Goal: Information Seeking & Learning: Learn about a topic

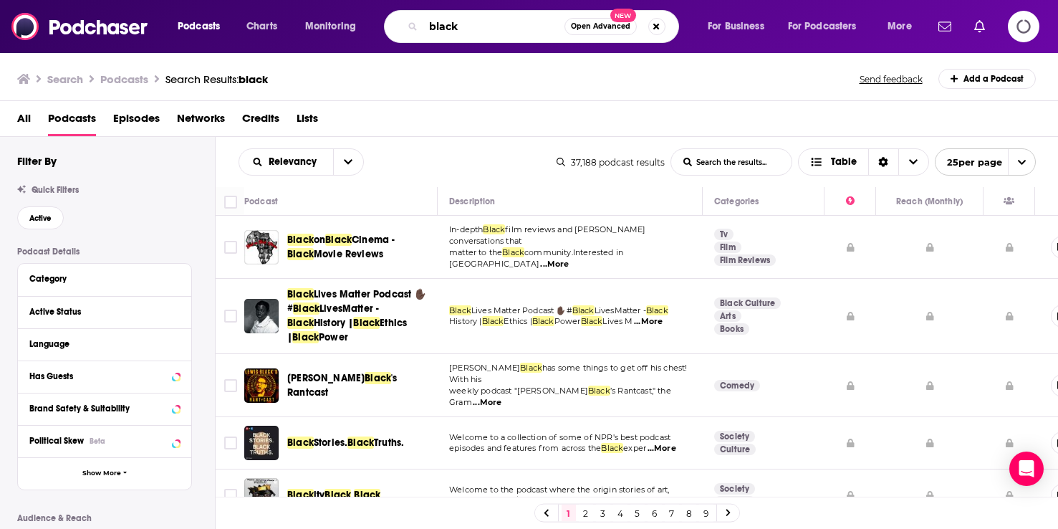
drag, startPoint x: 485, startPoint y: 23, endPoint x: 288, endPoint y: -5, distance: 199.0
click at [288, 0] on html "Podcasts Charts Monitoring black Open Advanced New For Business For Podcasters …" at bounding box center [529, 264] width 1058 height 529
type input "miracle mentality"
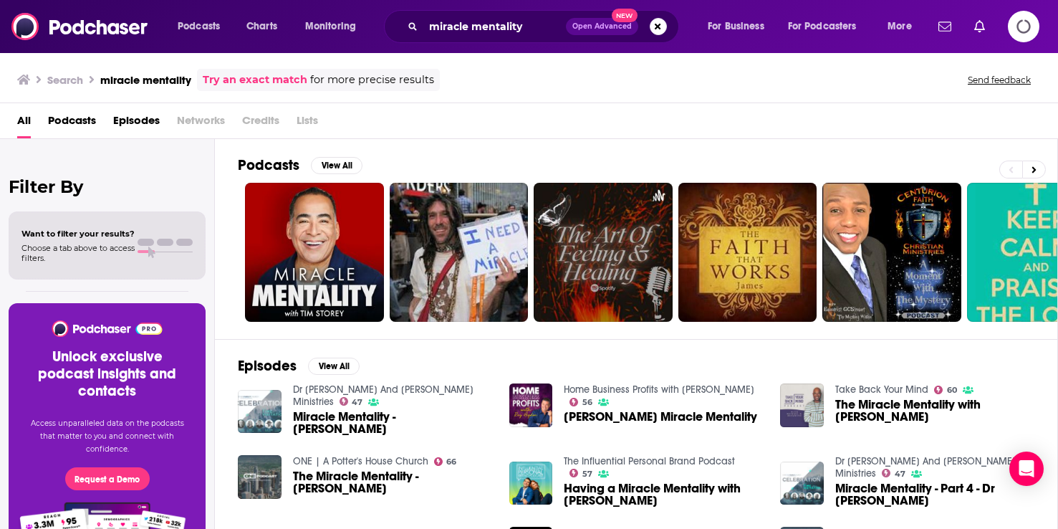
click at [484, 138] on div "All Podcasts Episodes Networks Credits Lists" at bounding box center [531, 123] width 1029 height 29
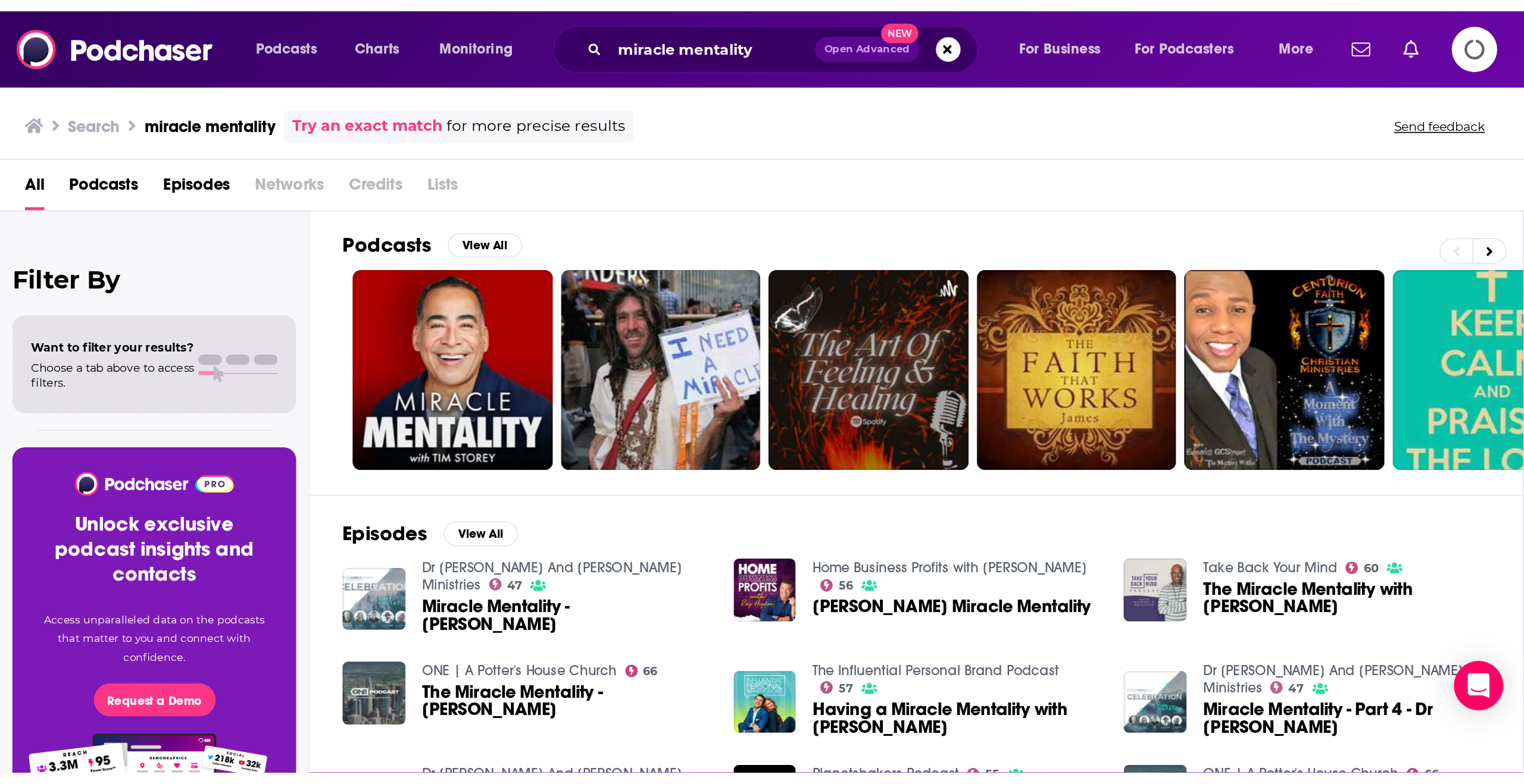
scroll to position [194, 0]
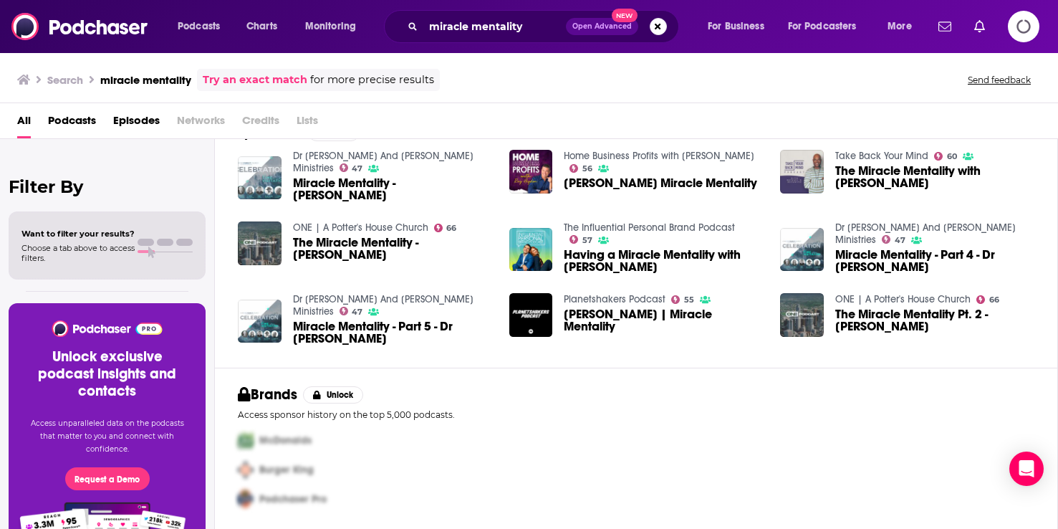
click at [85, 117] on span "Podcasts" at bounding box center [72, 123] width 48 height 29
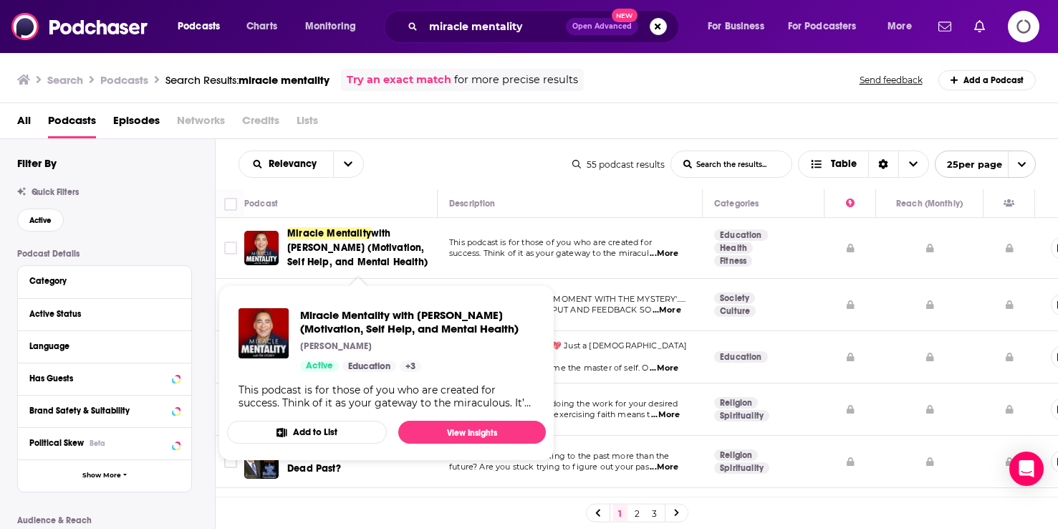
click at [378, 246] on span "with Tim Storey (Motivation, Self Help, and Mental Health)" at bounding box center [357, 247] width 140 height 41
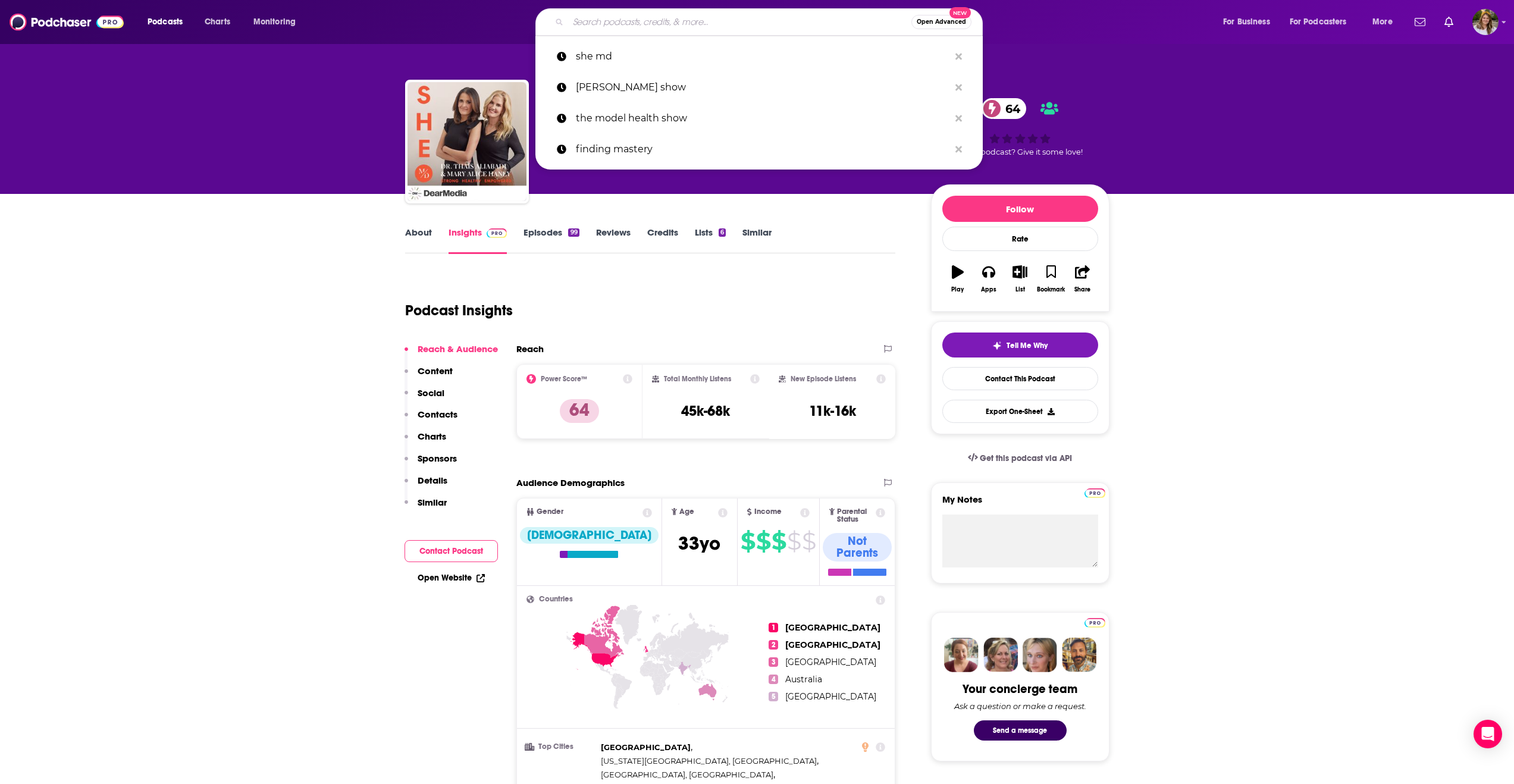
click at [670, 21] on input "Search podcasts, credits, & more..." at bounding box center [739, 22] width 343 height 19
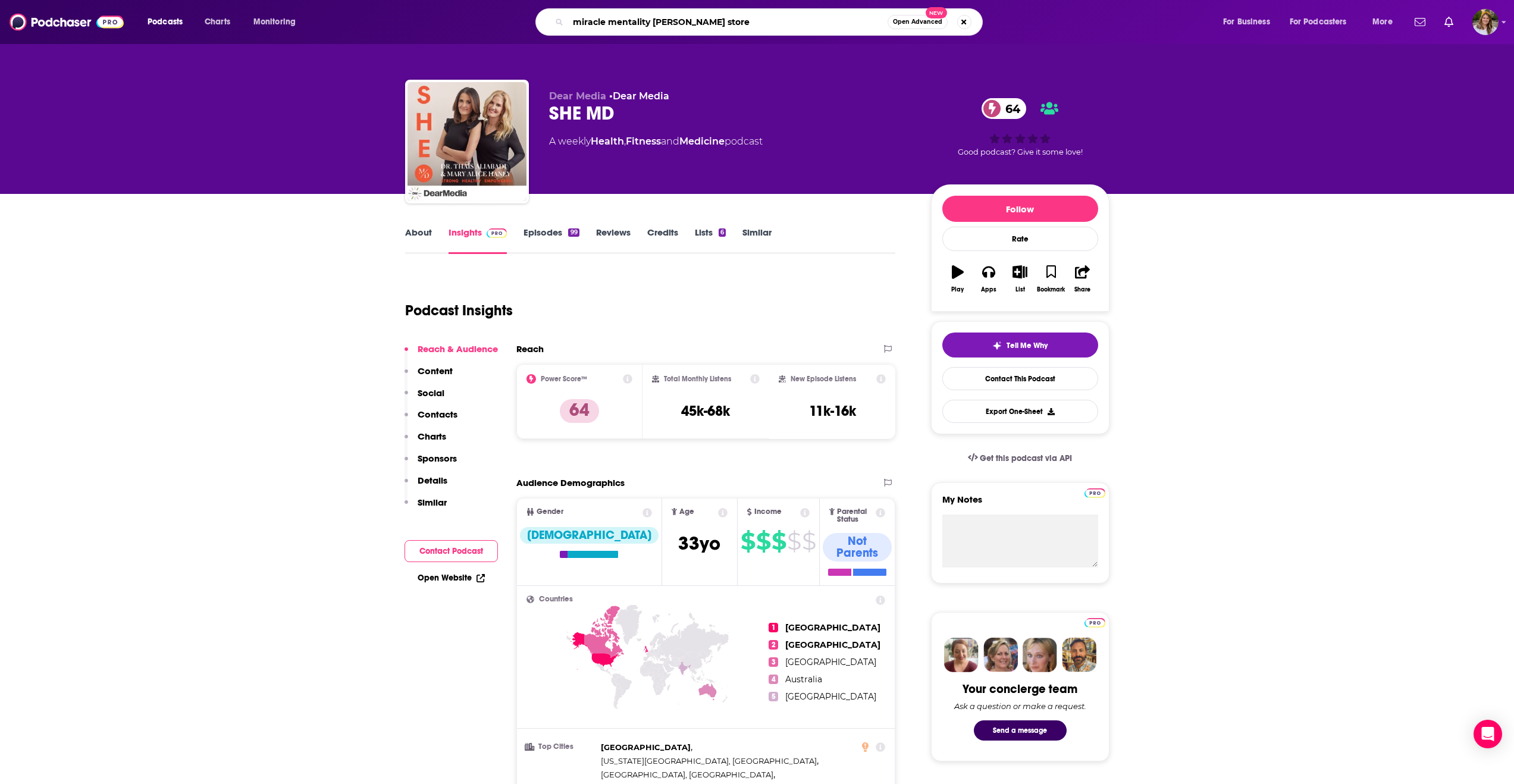
type input "miracle mentality [PERSON_NAME]"
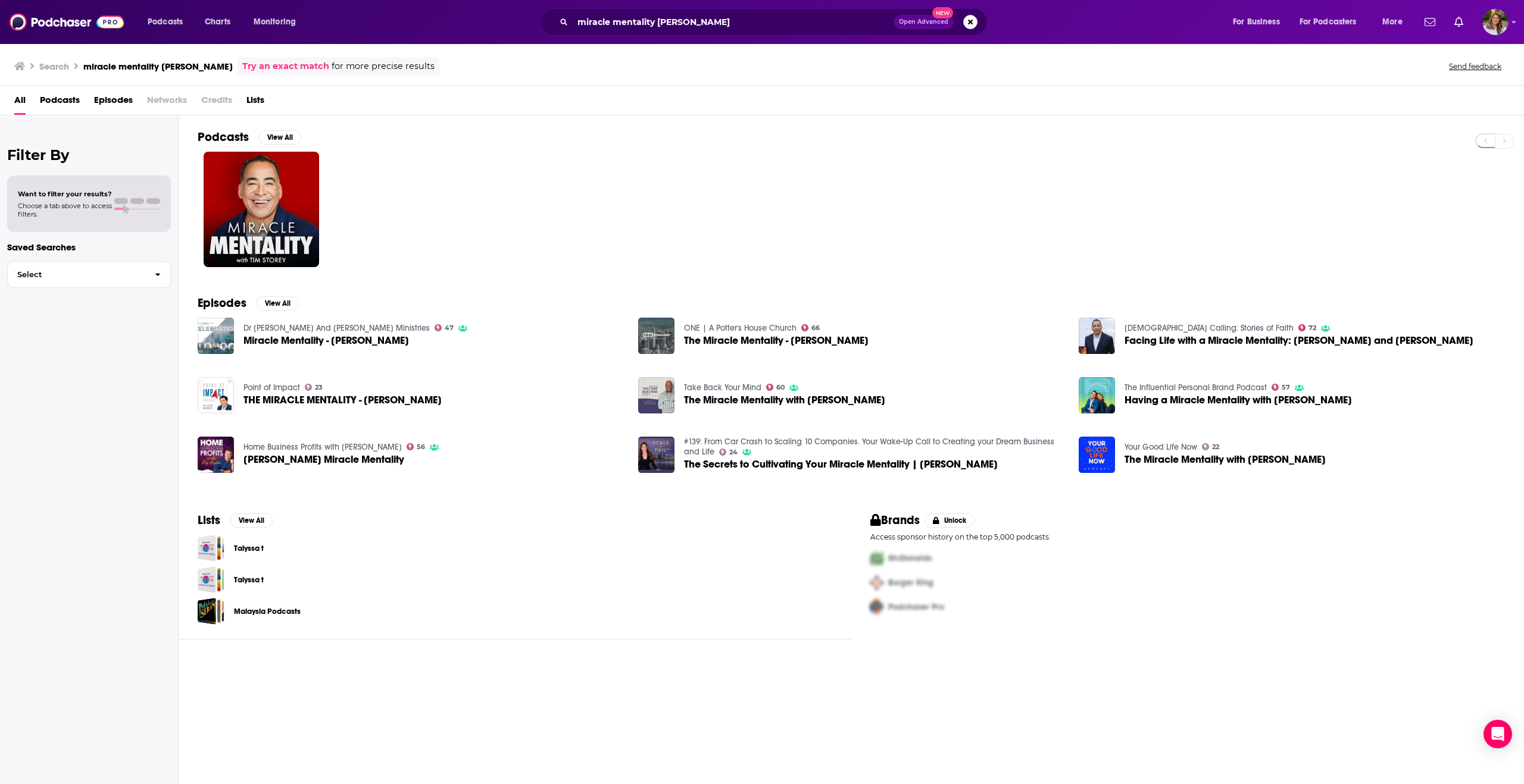
click at [55, 104] on span "Podcasts" at bounding box center [60, 102] width 40 height 24
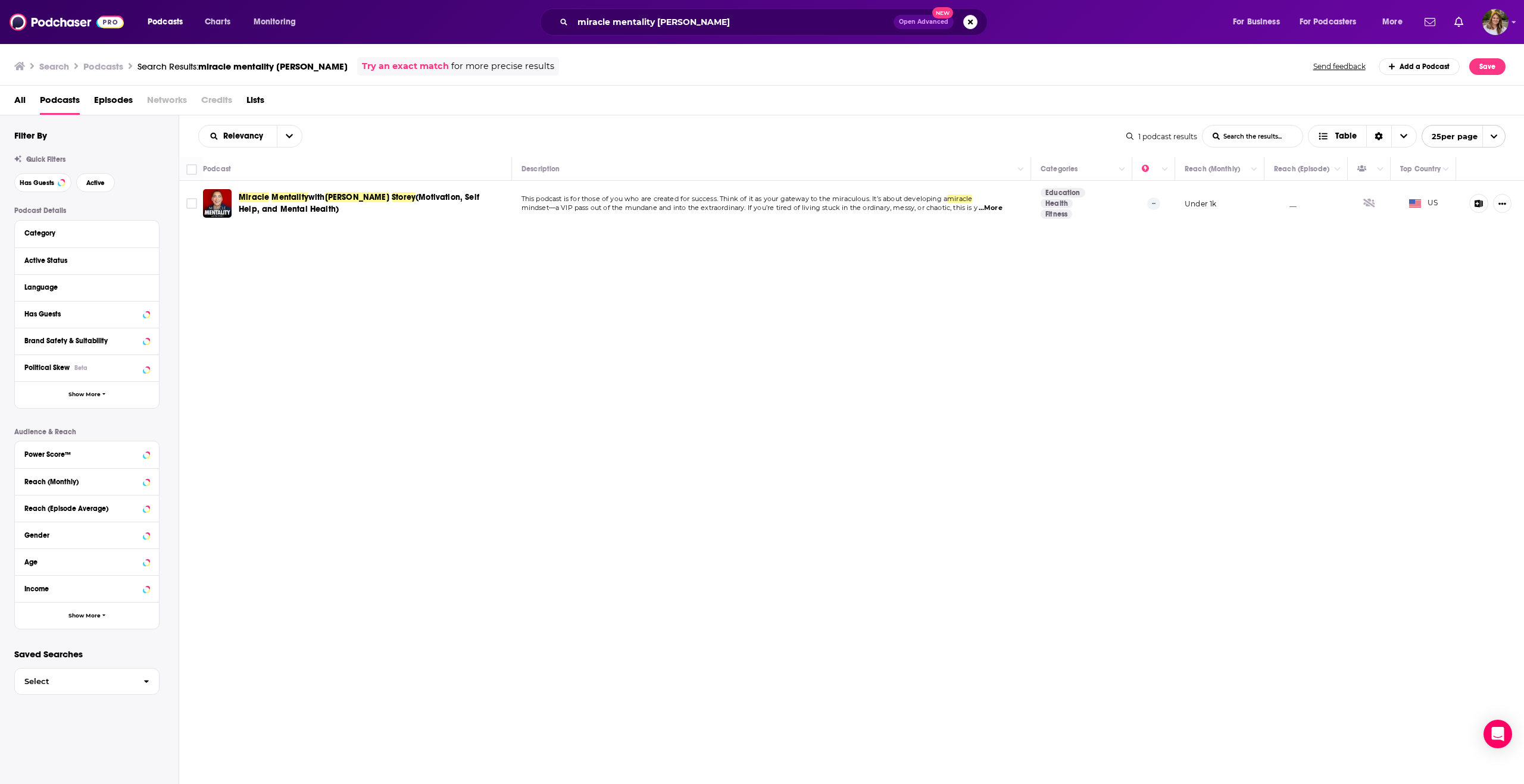
click at [307, 195] on div "Podcasts Charts Monitoring miracle mentality [PERSON_NAME] Open Advanced New Fo…" at bounding box center [762, 392] width 1524 height 784
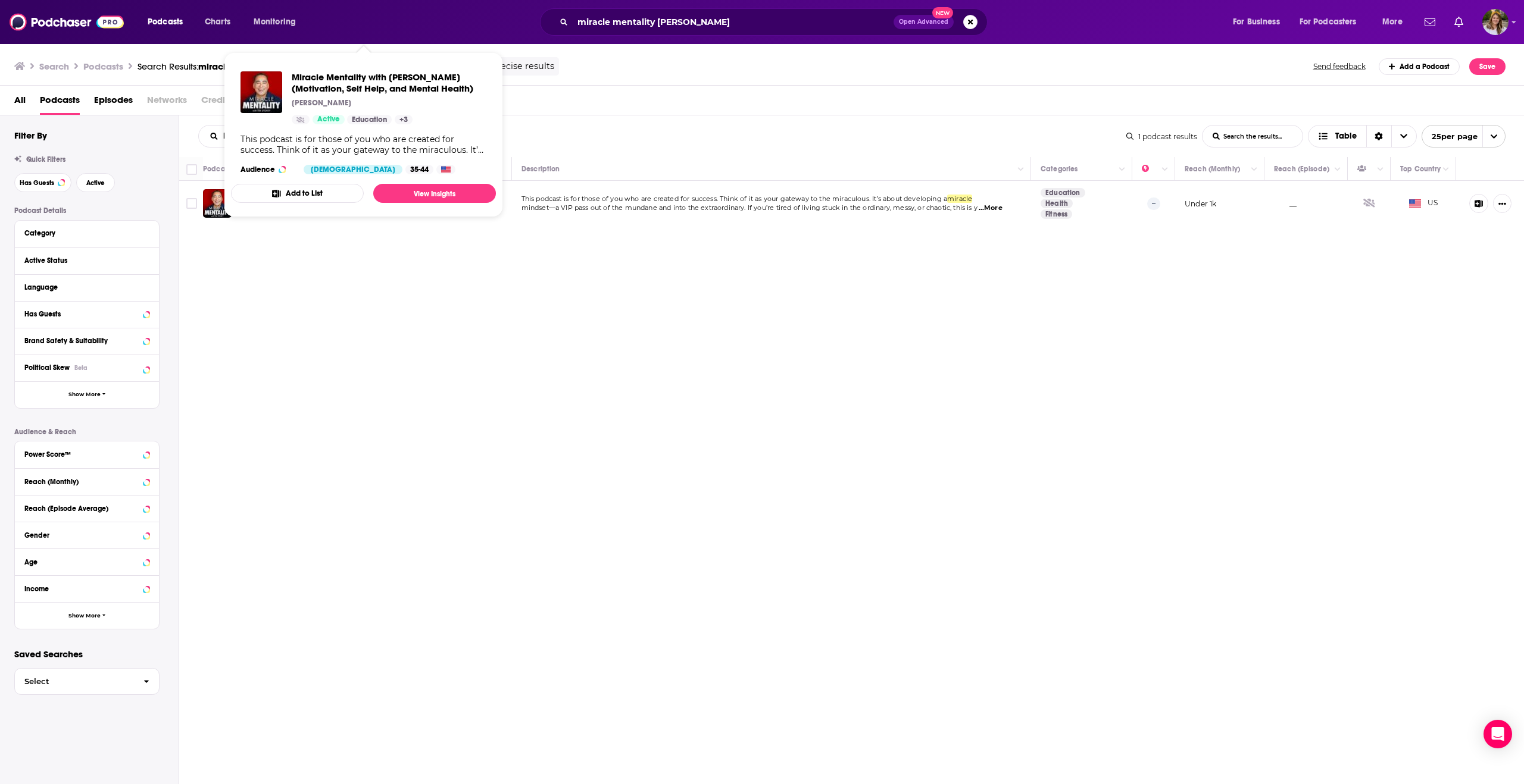
click at [236, 311] on div "Relevancy List Search Input Search the results... Table 1 podcast results List …" at bounding box center [852, 486] width 1345 height 742
click at [253, 199] on button "Add to List" at bounding box center [297, 193] width 133 height 19
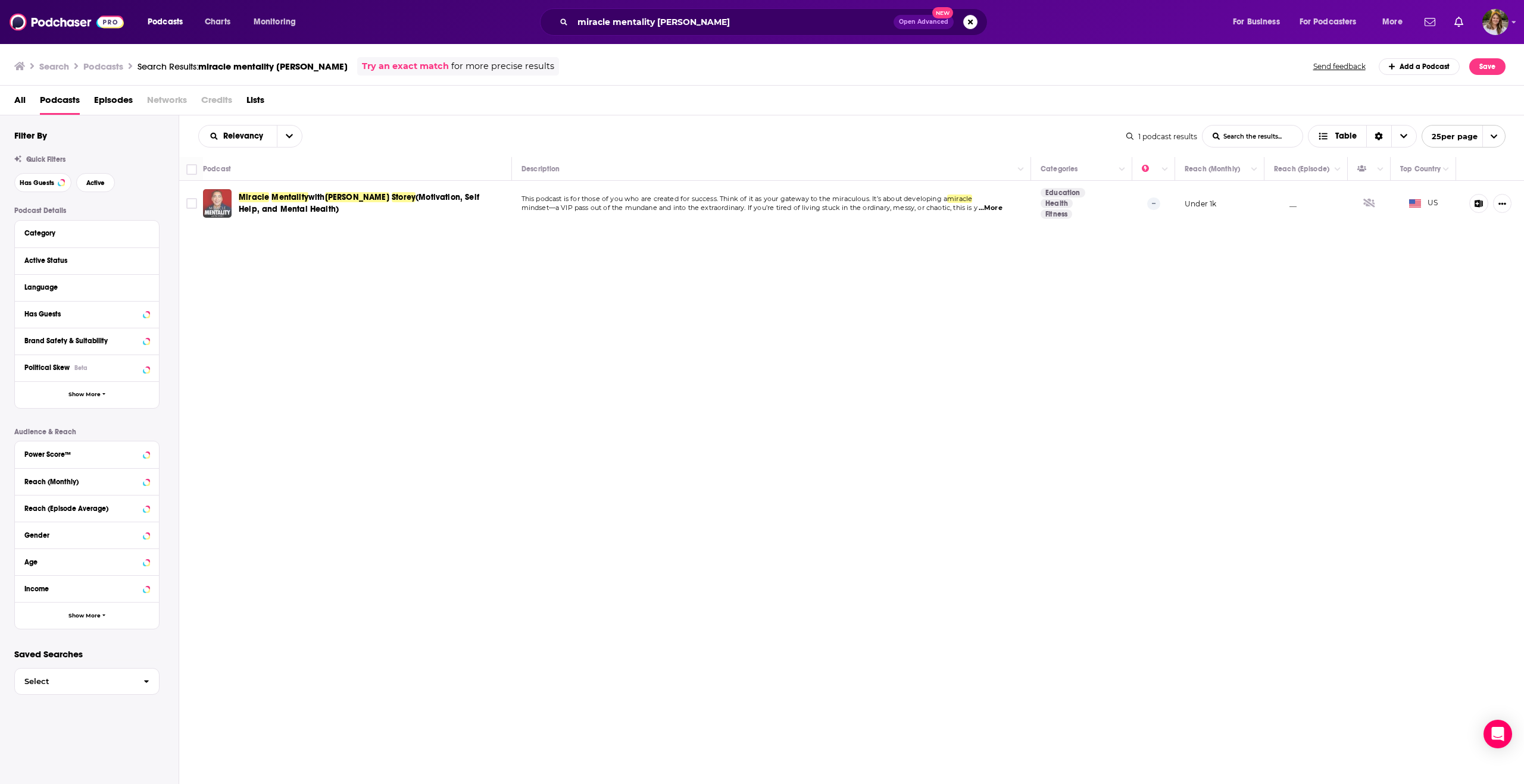
click at [219, 202] on img "Miracle Mentality with Tim Storey (Motivation, Self Help, and Mental Health)" at bounding box center [217, 203] width 28 height 28
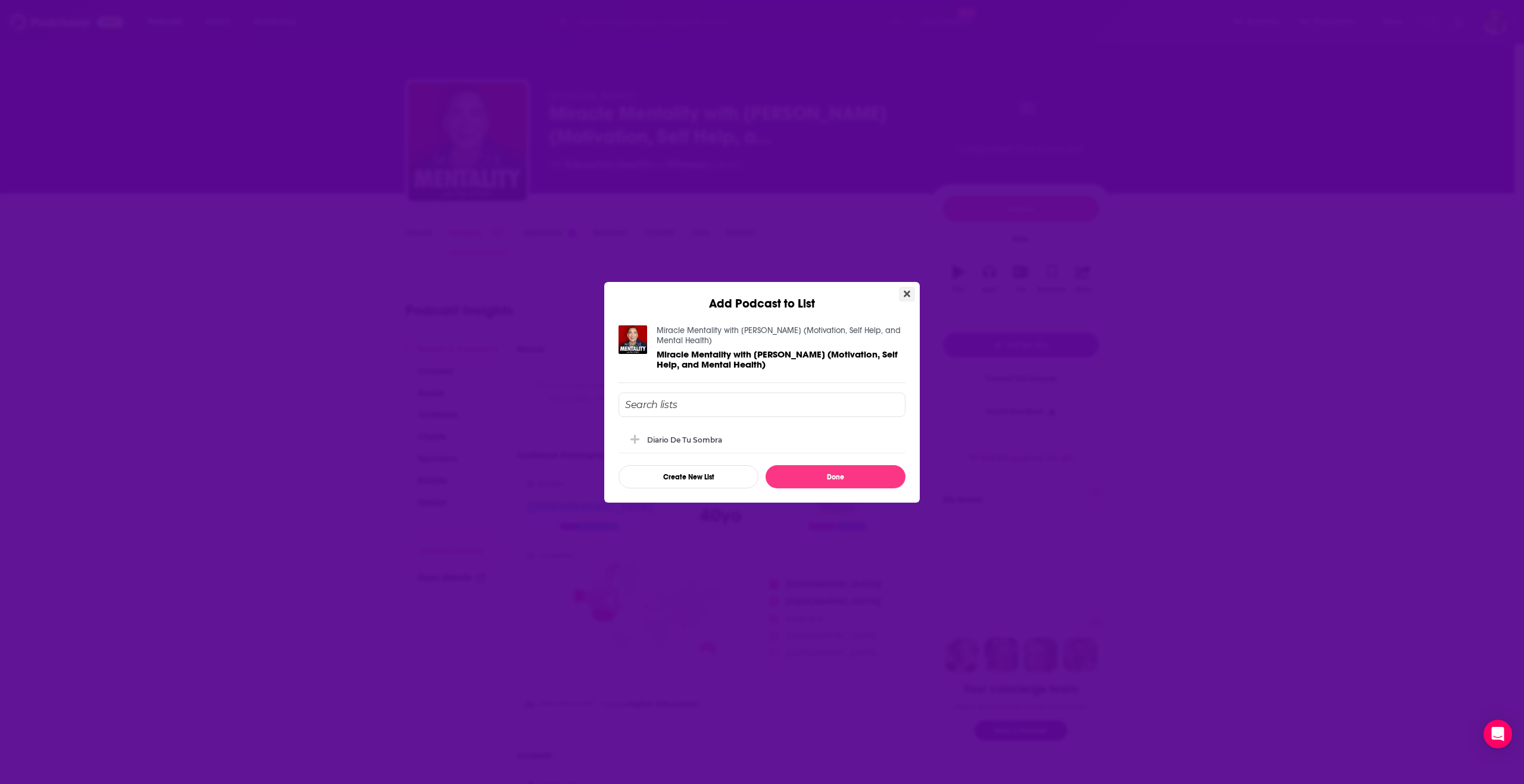
click at [907, 293] on icon "Close" at bounding box center [907, 294] width 7 height 7
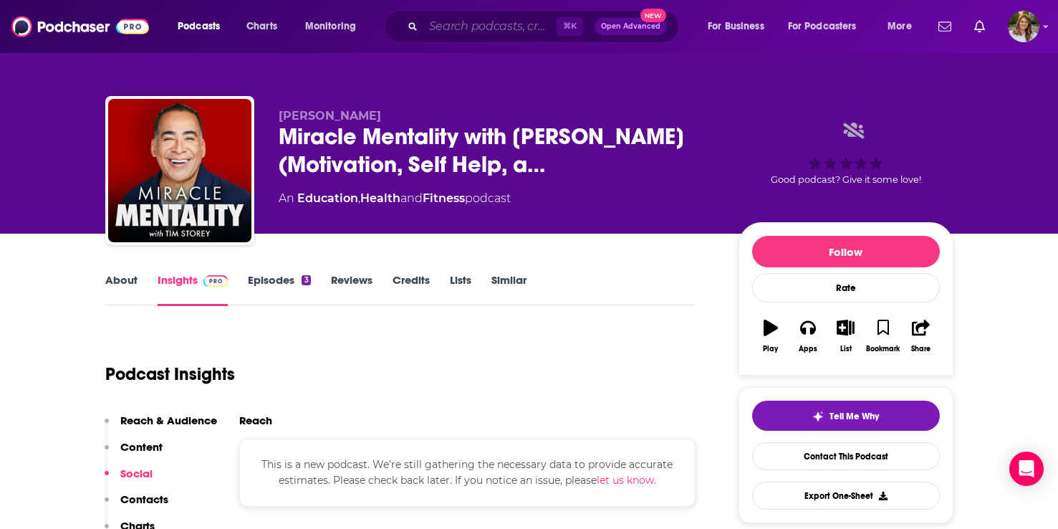
click at [499, 28] on input "Search podcasts, credits, & more..." at bounding box center [489, 26] width 133 height 23
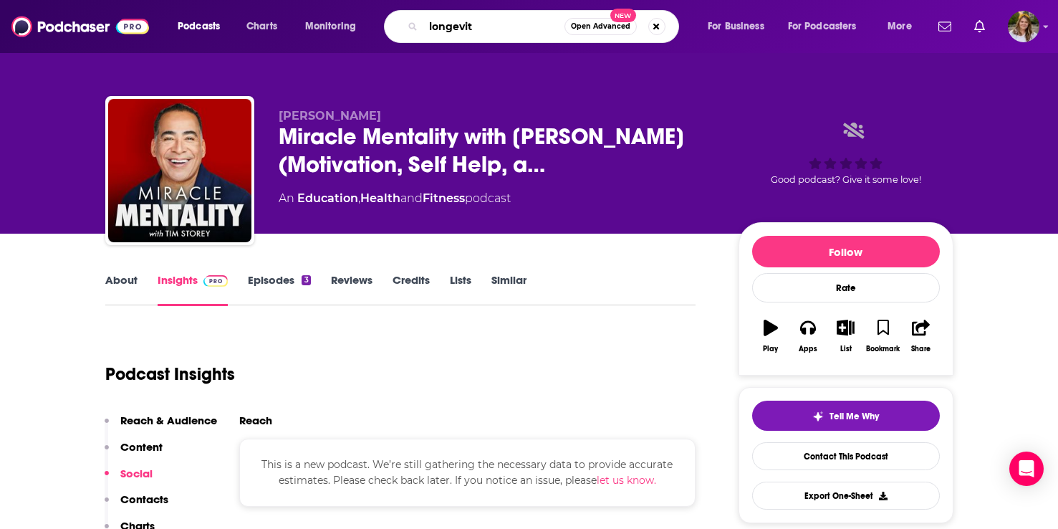
type input "longevity"
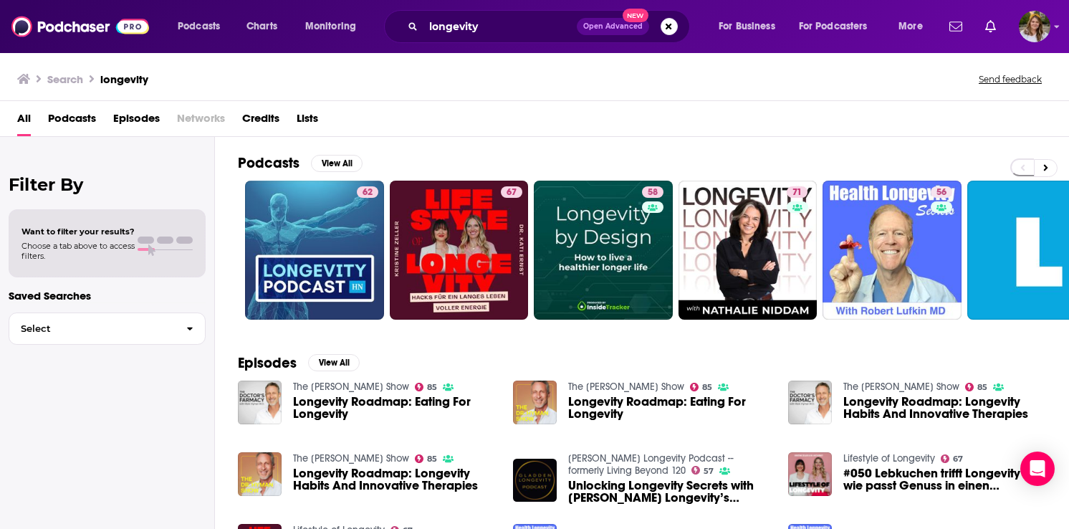
click at [82, 119] on span "Podcasts" at bounding box center [72, 121] width 48 height 29
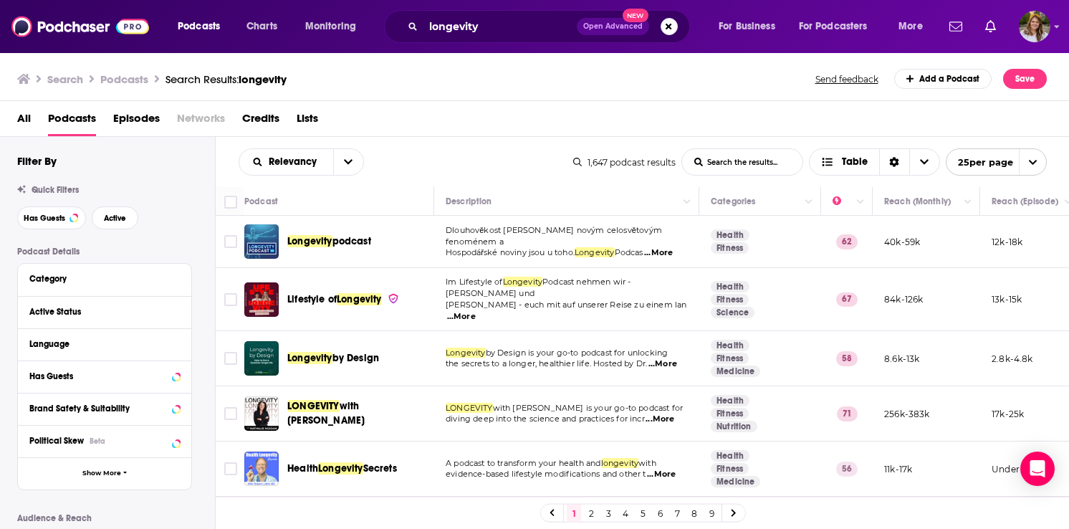
click at [362, 396] on div "Podcasts Charts Monitoring longevity Open Advanced New For Business For Podcast…" at bounding box center [534, 264] width 1069 height 529
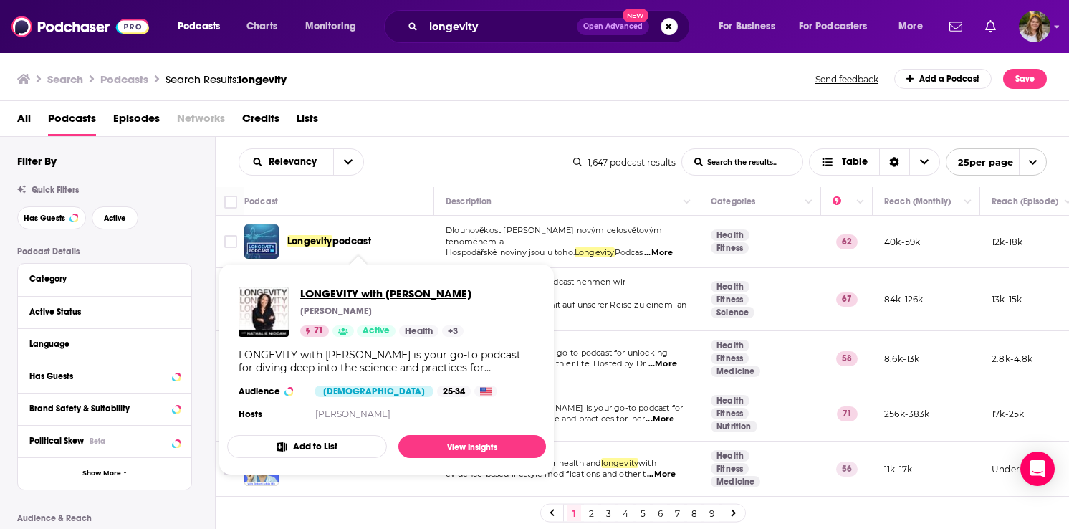
click at [366, 292] on span "LONGEVITY with [PERSON_NAME]" at bounding box center [385, 294] width 171 height 14
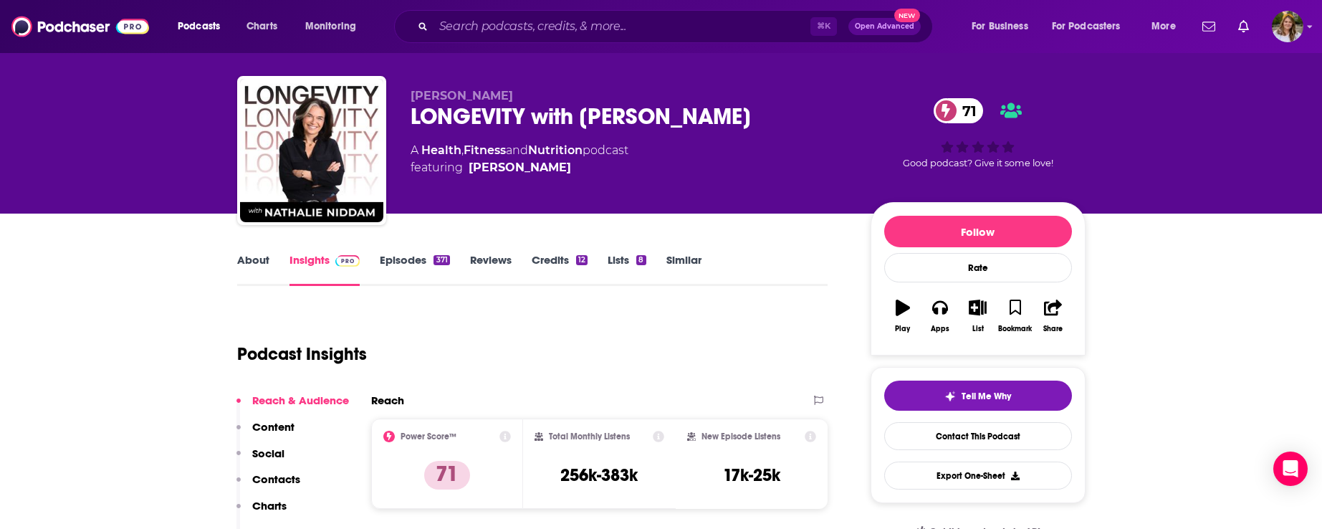
scroll to position [29, 0]
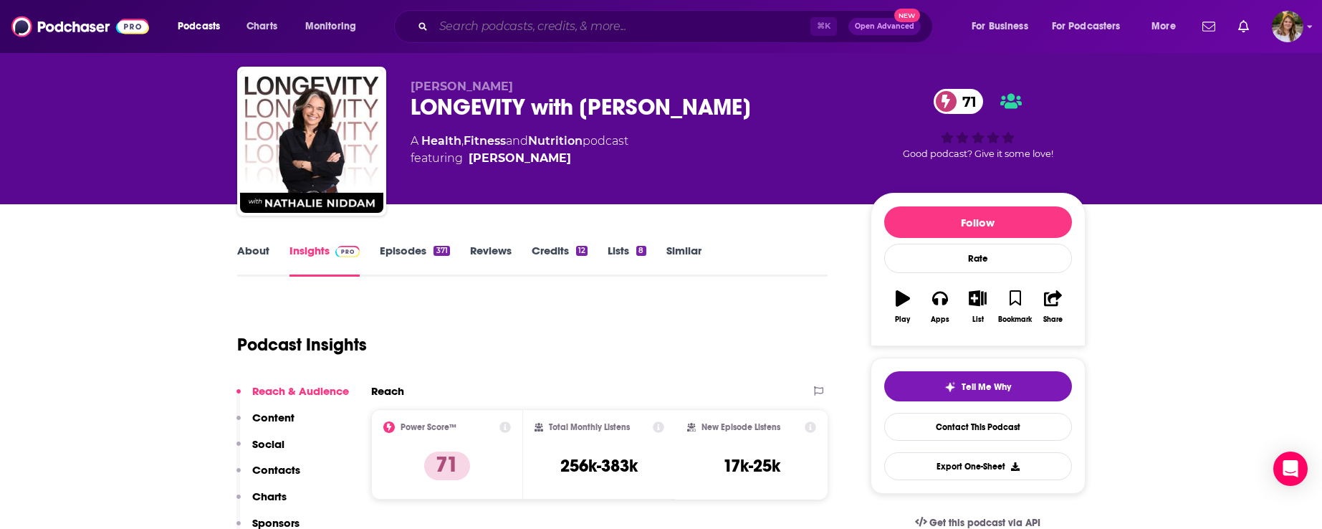
click at [619, 31] on input "Search podcasts, credits, & more..." at bounding box center [621, 26] width 377 height 23
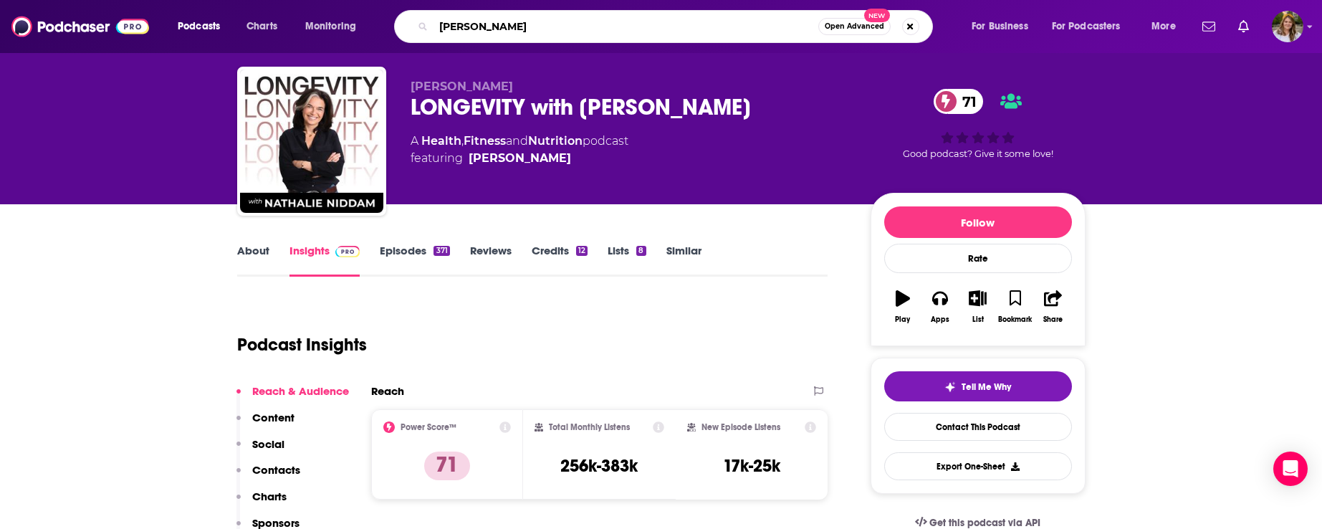
type input "[PERSON_NAME]"
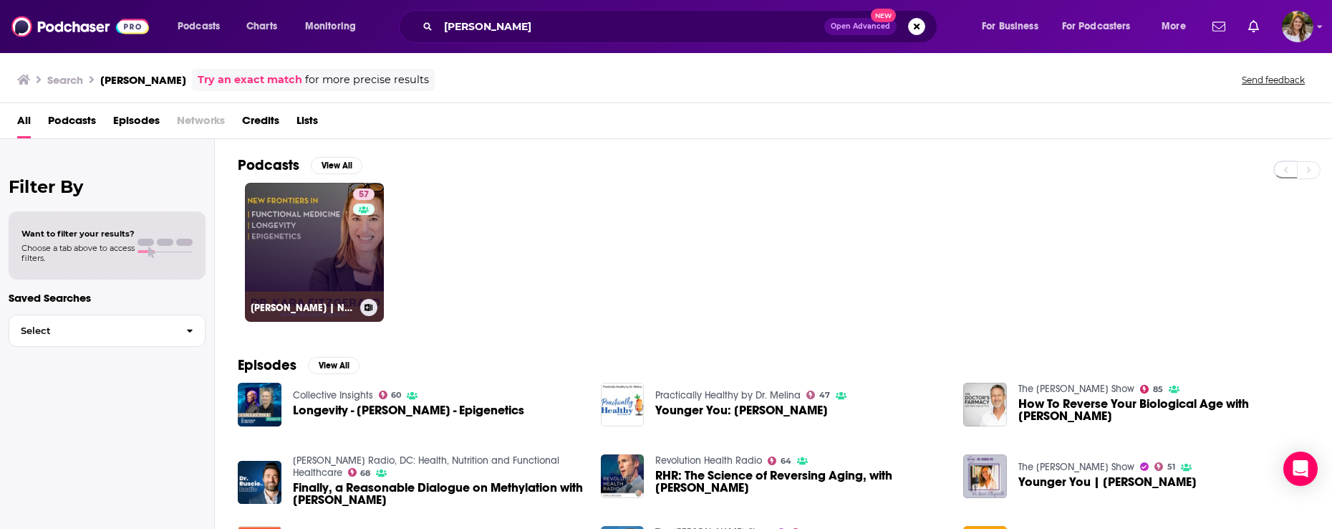
click at [345, 265] on link "57 [PERSON_NAME] | New Frontiers in Functional Medicine, Longevity, Epigenetics" at bounding box center [314, 252] width 139 height 139
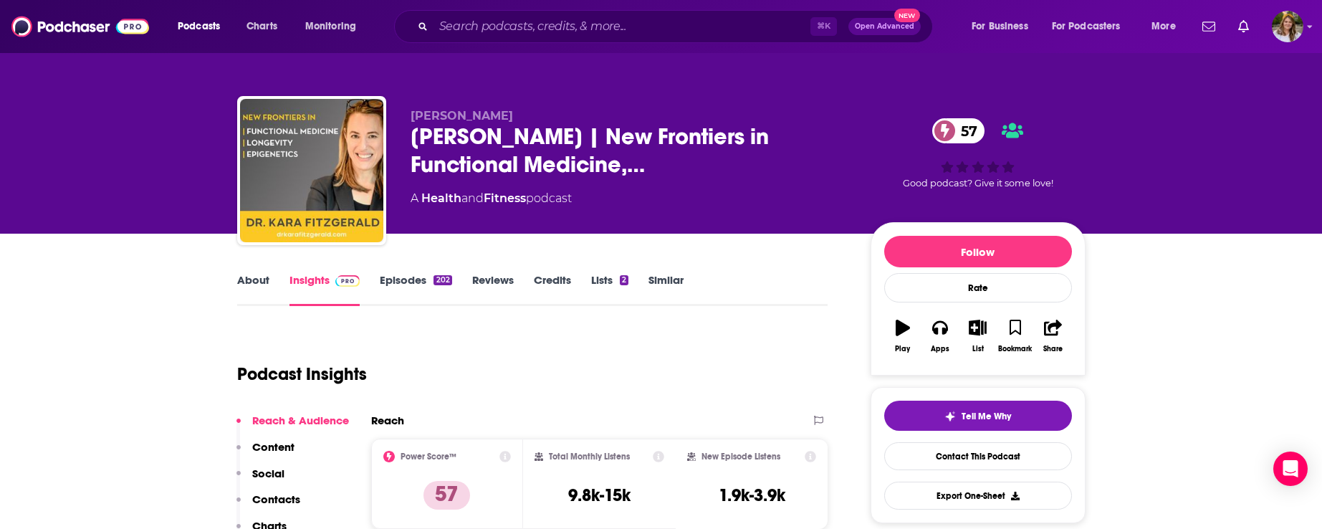
click at [406, 285] on link "Episodes 202" at bounding box center [416, 289] width 72 height 33
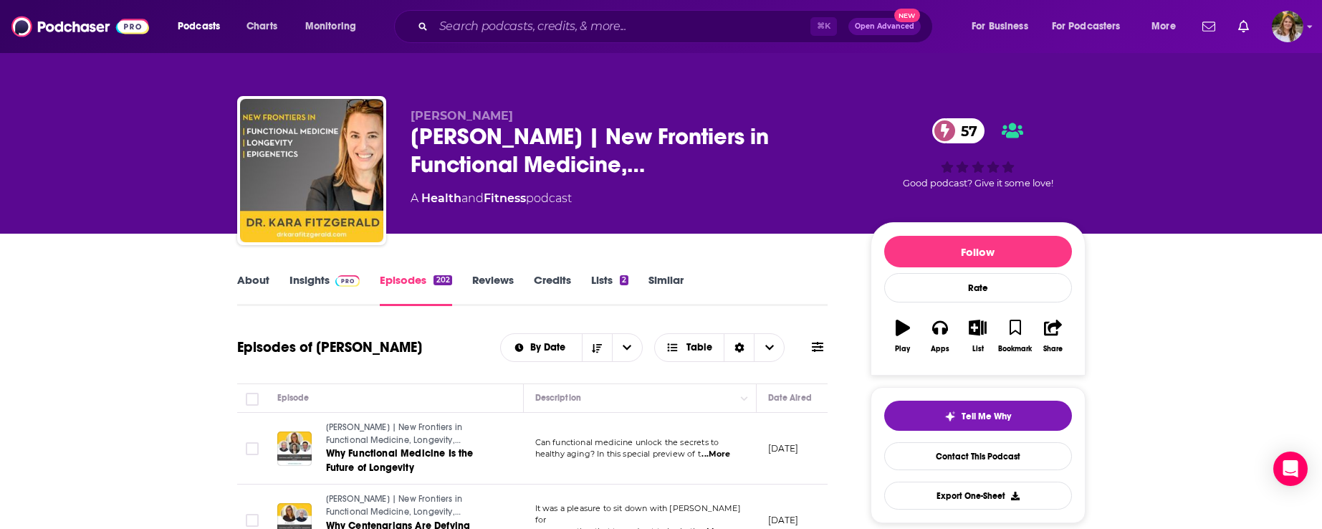
click at [310, 290] on link "Insights" at bounding box center [324, 289] width 71 height 33
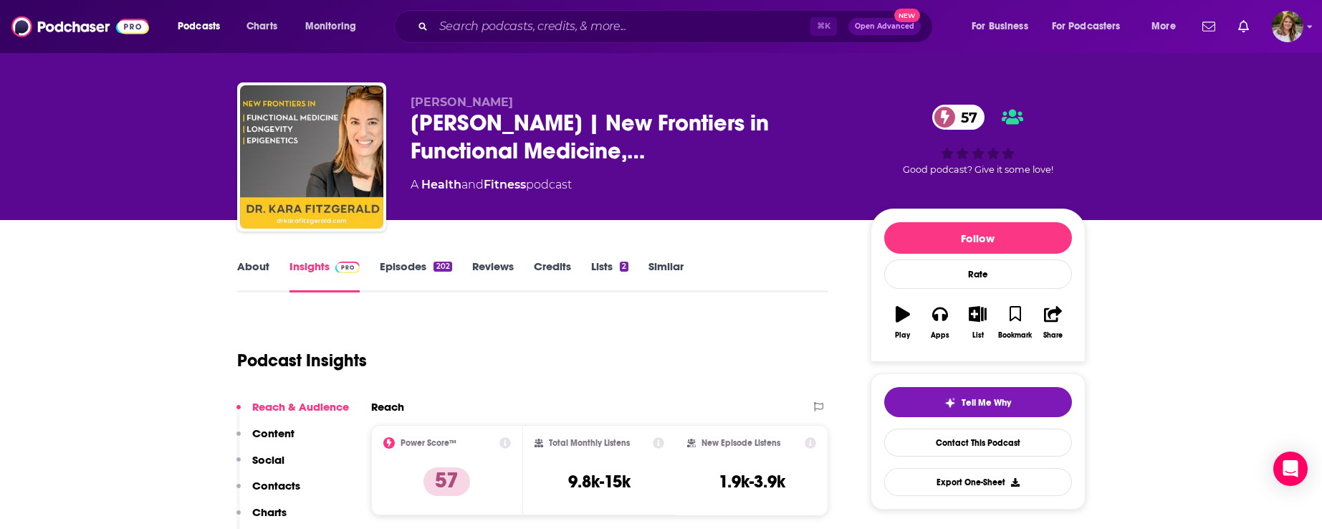
scroll to position [29, 0]
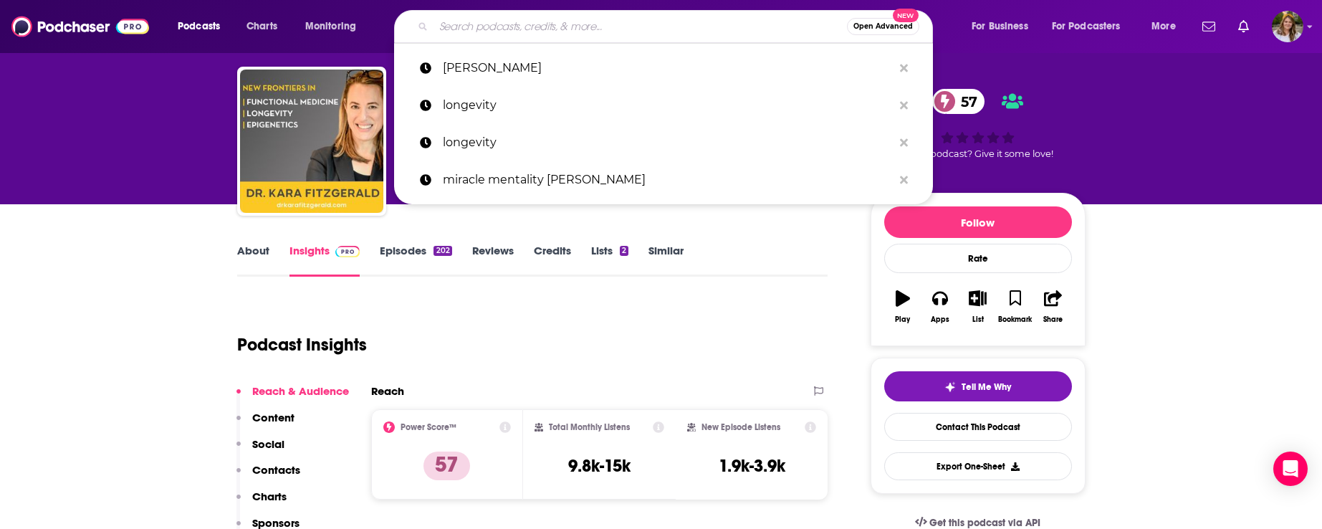
click at [504, 20] on input "Search podcasts, credits, & more..." at bounding box center [639, 26] width 413 height 23
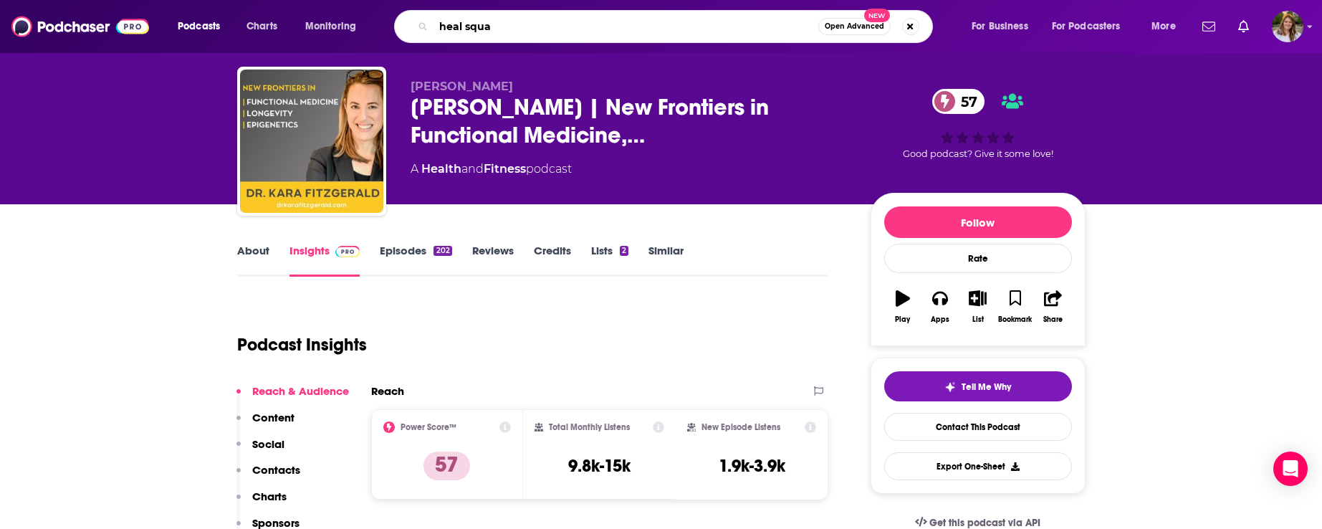
type input "heal squad"
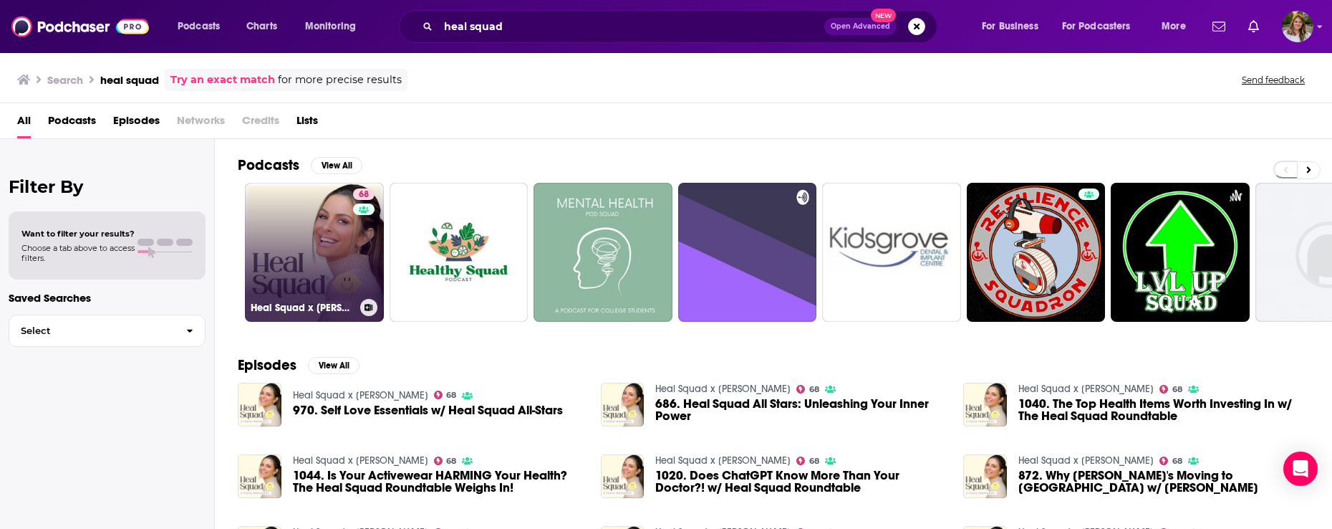
click at [315, 237] on link "68 Heal Squad x [PERSON_NAME]" at bounding box center [314, 252] width 139 height 139
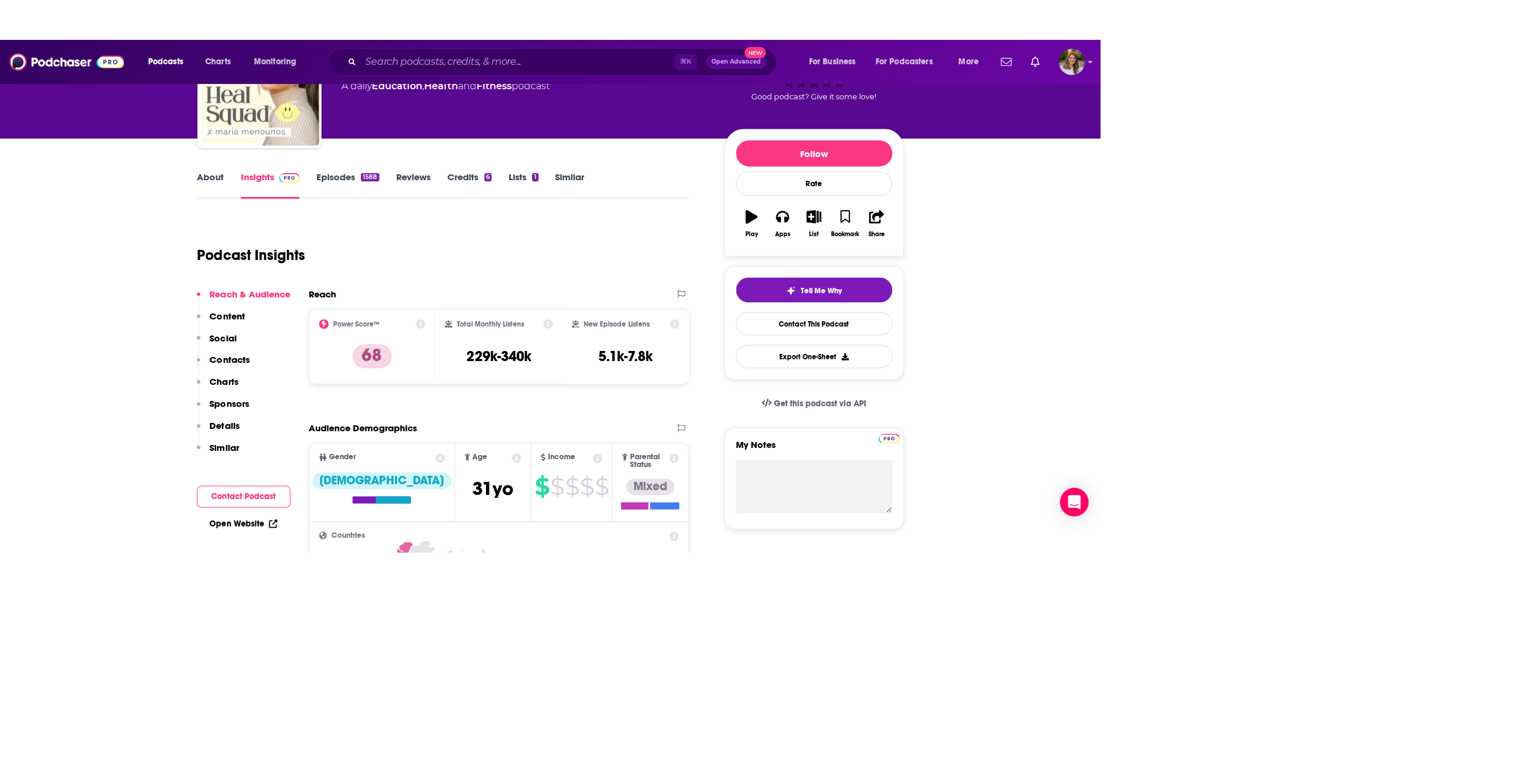
scroll to position [60, 0]
